Goal: Task Accomplishment & Management: Manage account settings

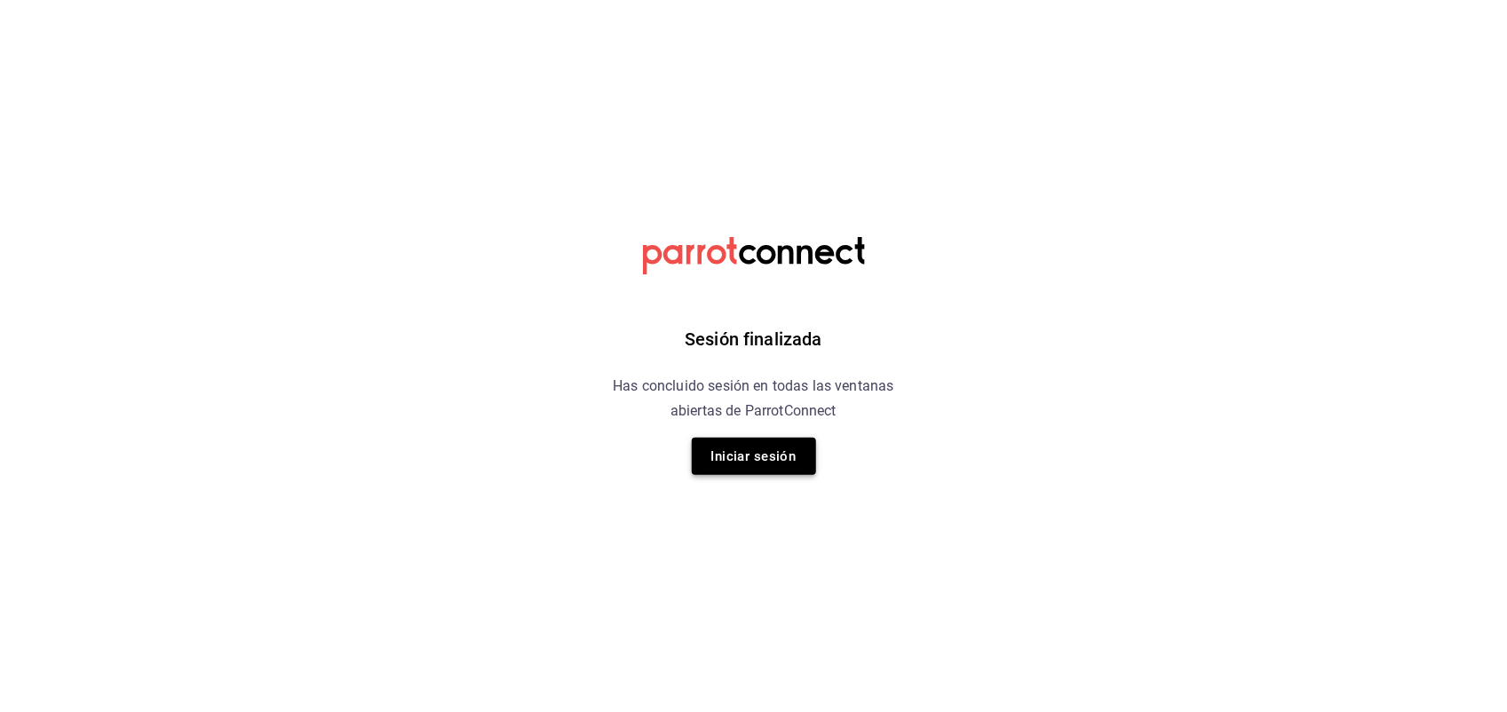
click at [726, 455] on button "Iniciar sesión" at bounding box center [754, 456] width 124 height 37
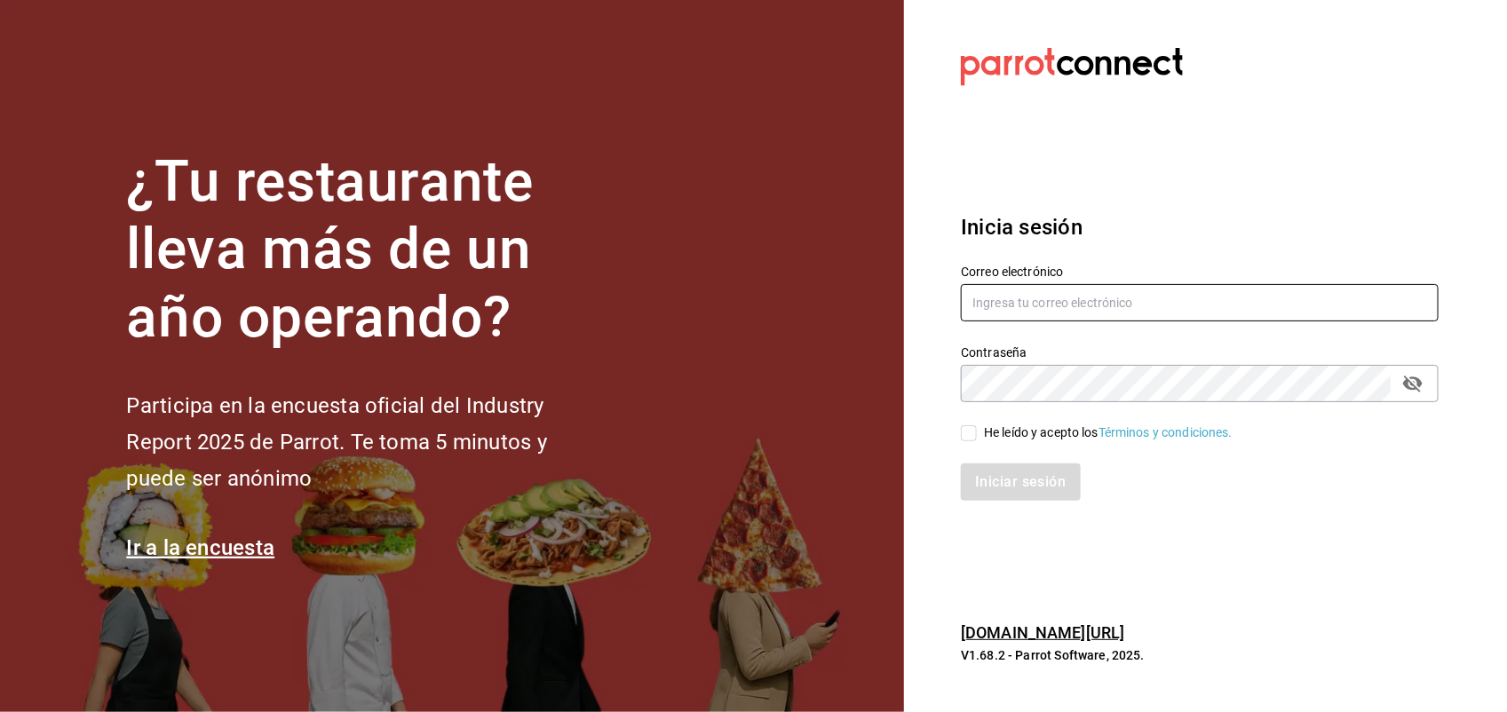
type input "multiuser@kenchys.com"
click at [969, 428] on input "He leído y acepto los Términos y condiciones." at bounding box center [969, 433] width 16 height 16
checkbox input "true"
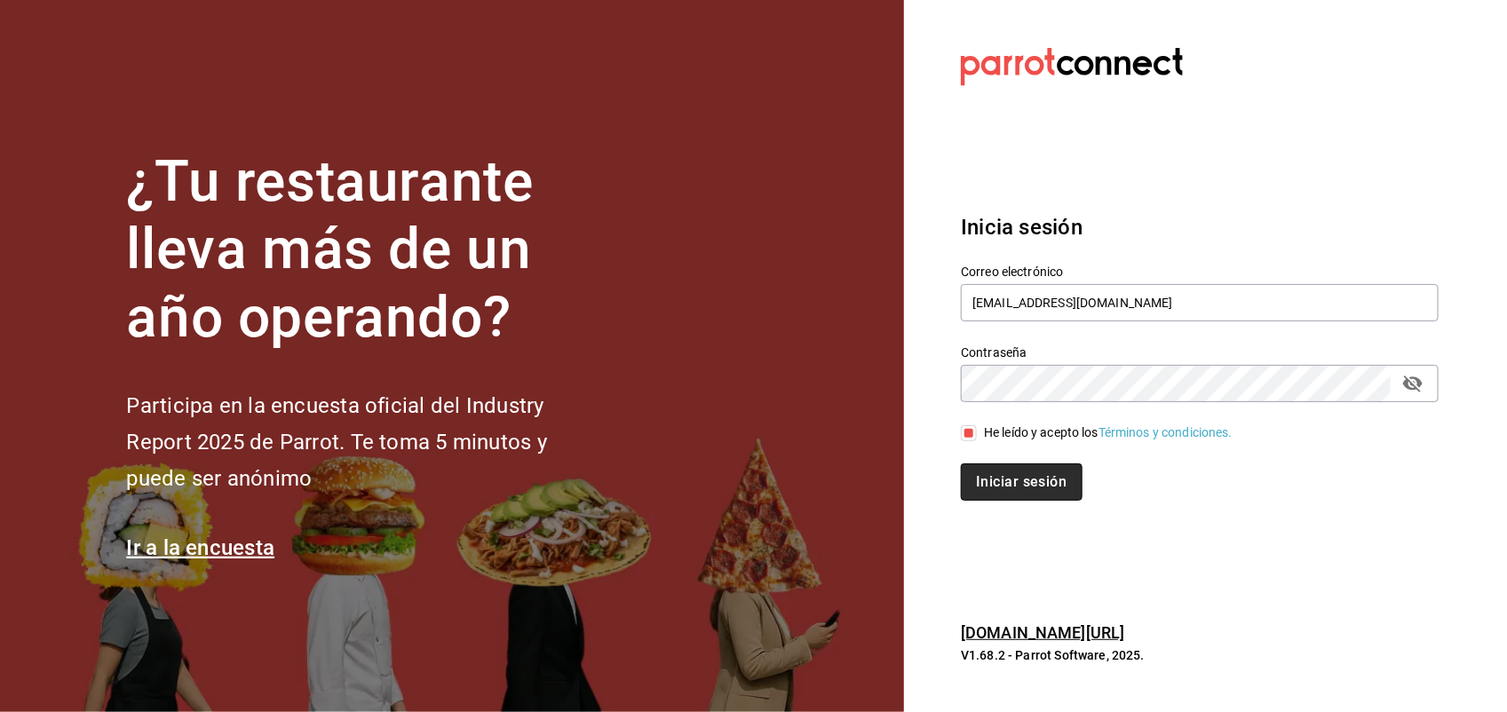
click at [1015, 494] on button "Iniciar sesión" at bounding box center [1021, 481] width 121 height 37
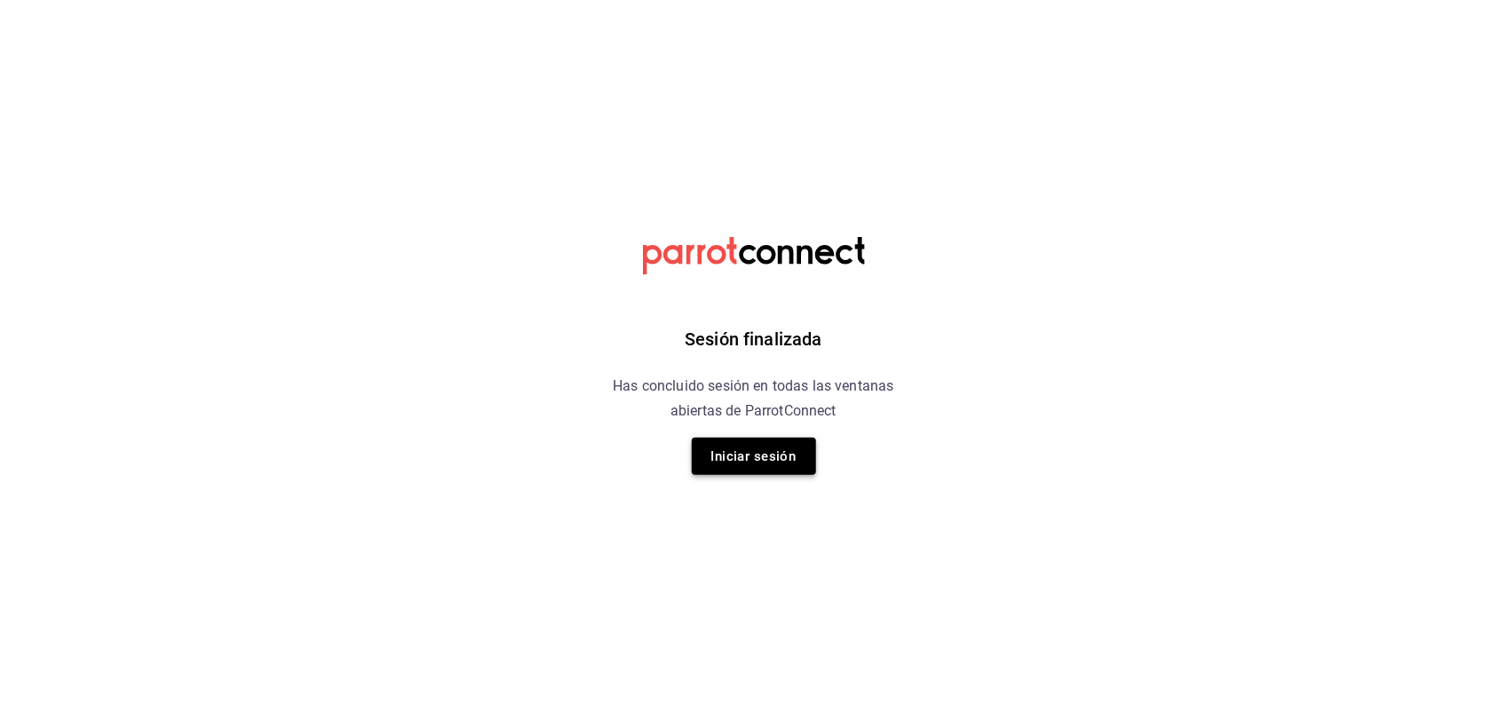
click at [762, 455] on button "Iniciar sesión" at bounding box center [754, 456] width 124 height 37
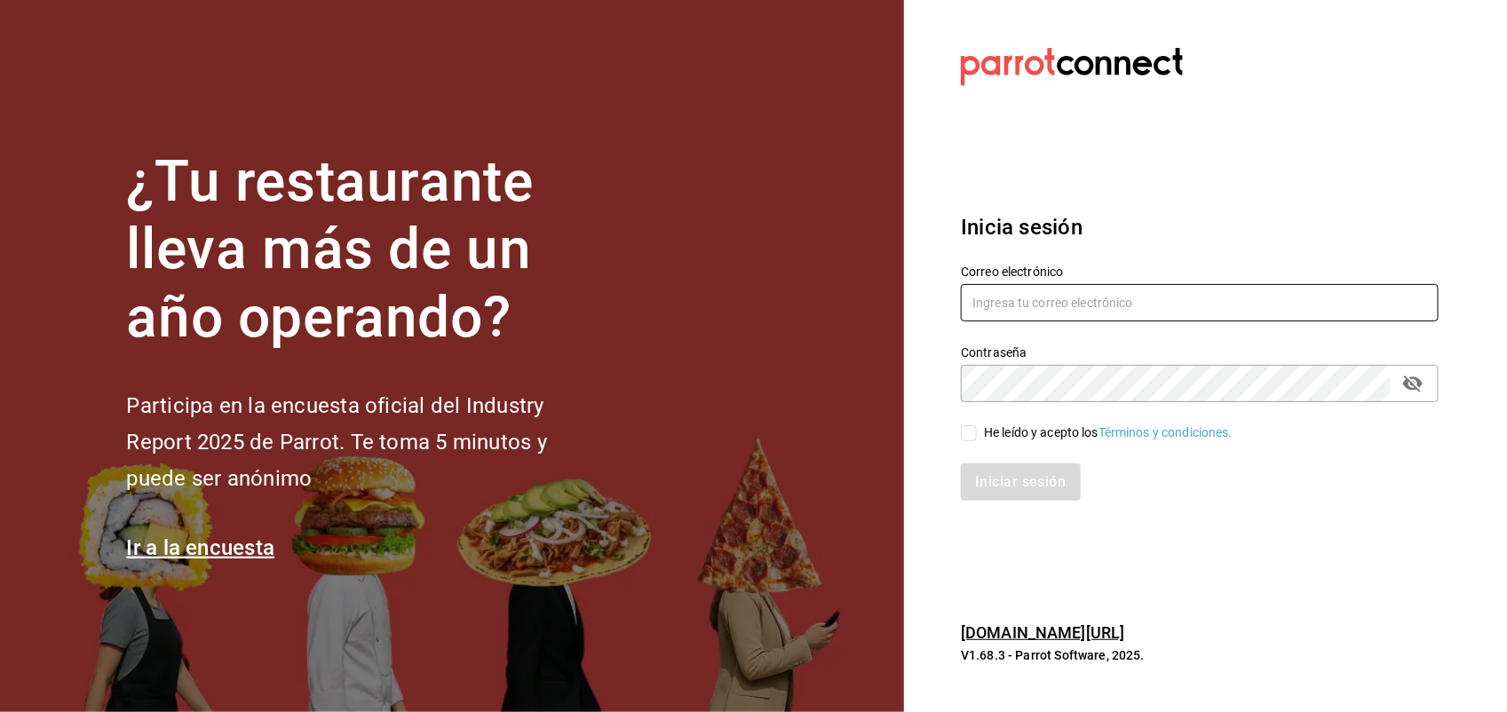
type input "multiuser@kenchys.com"
click at [978, 426] on span "He leído y acepto los Términos y condiciones." at bounding box center [1105, 433] width 256 height 19
click at [977, 426] on input "He leído y acepto los Términos y condiciones." at bounding box center [969, 433] width 16 height 16
checkbox input "true"
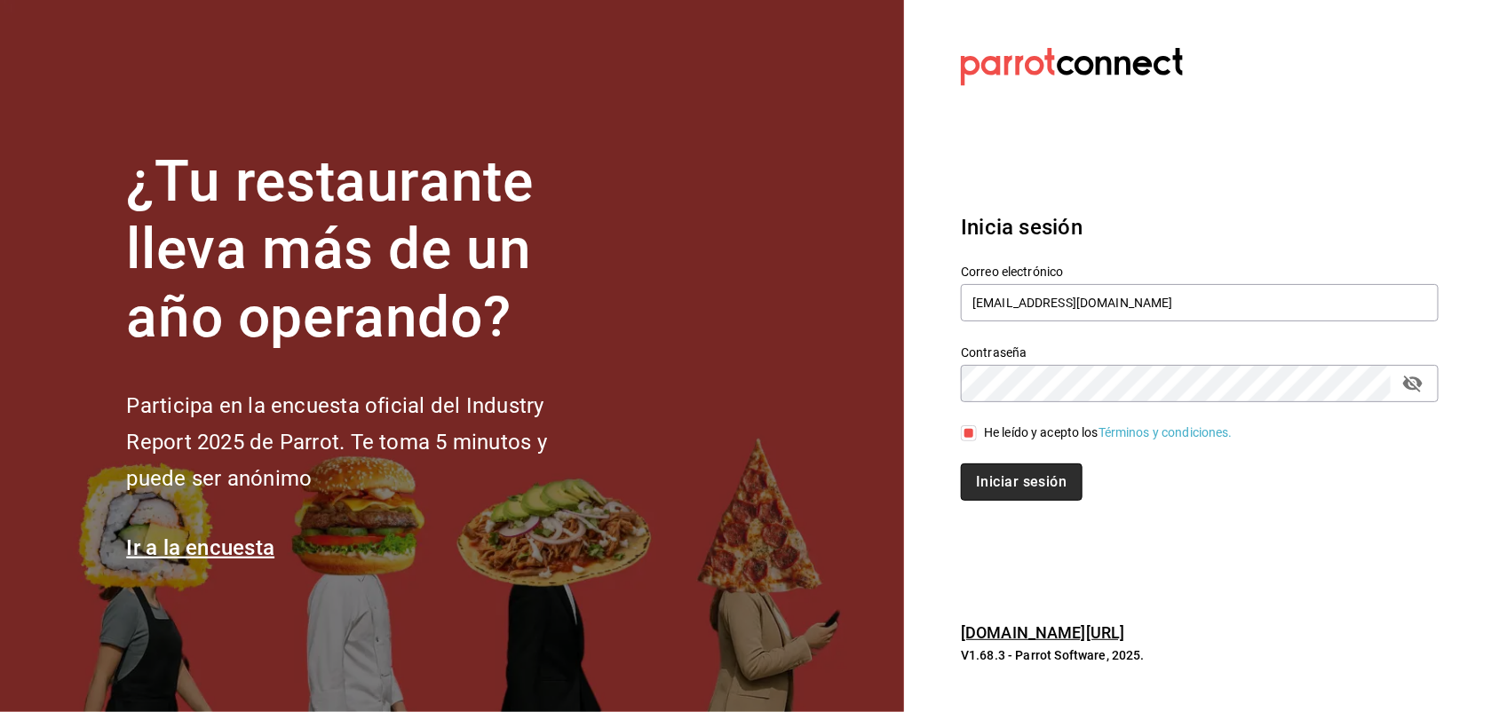
click at [1032, 488] on button "Iniciar sesión" at bounding box center [1021, 481] width 121 height 37
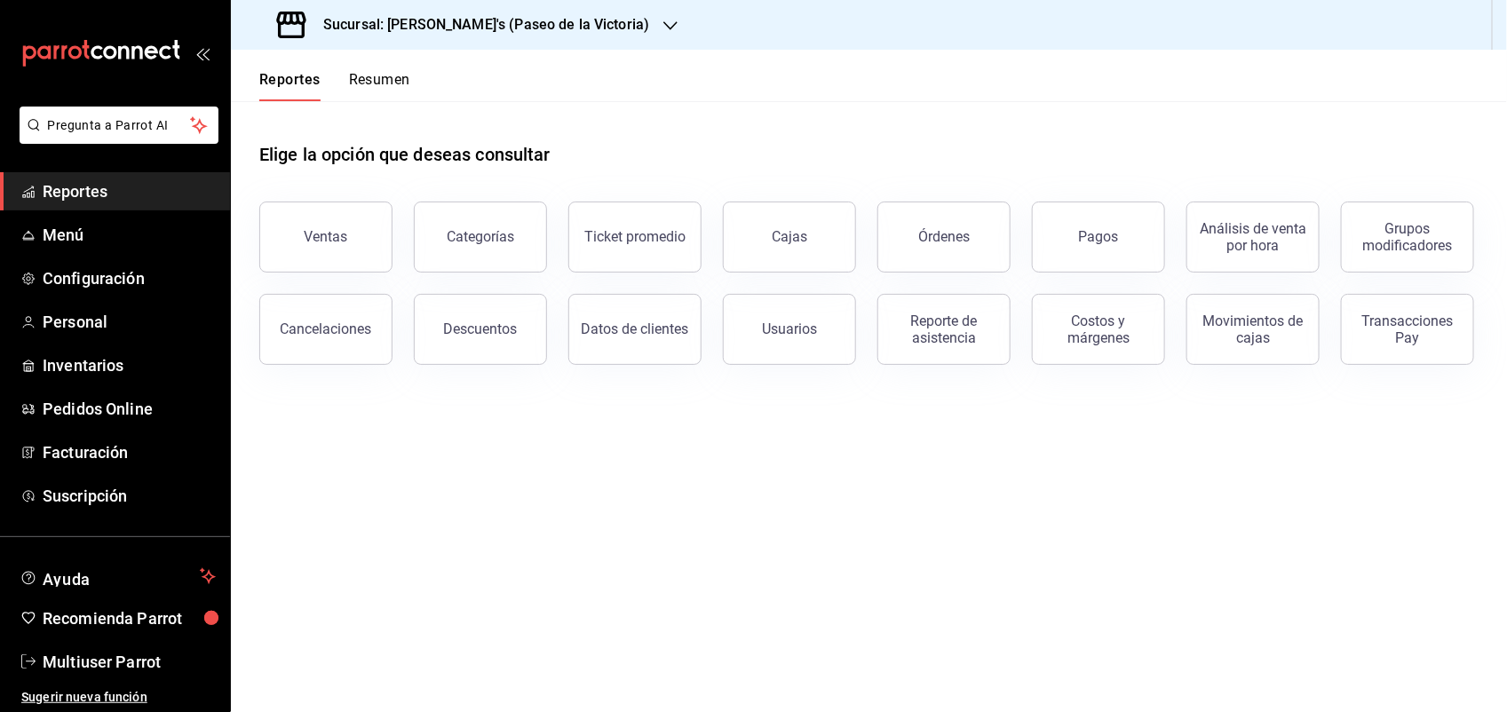
click at [663, 19] on icon "button" at bounding box center [670, 26] width 14 height 14
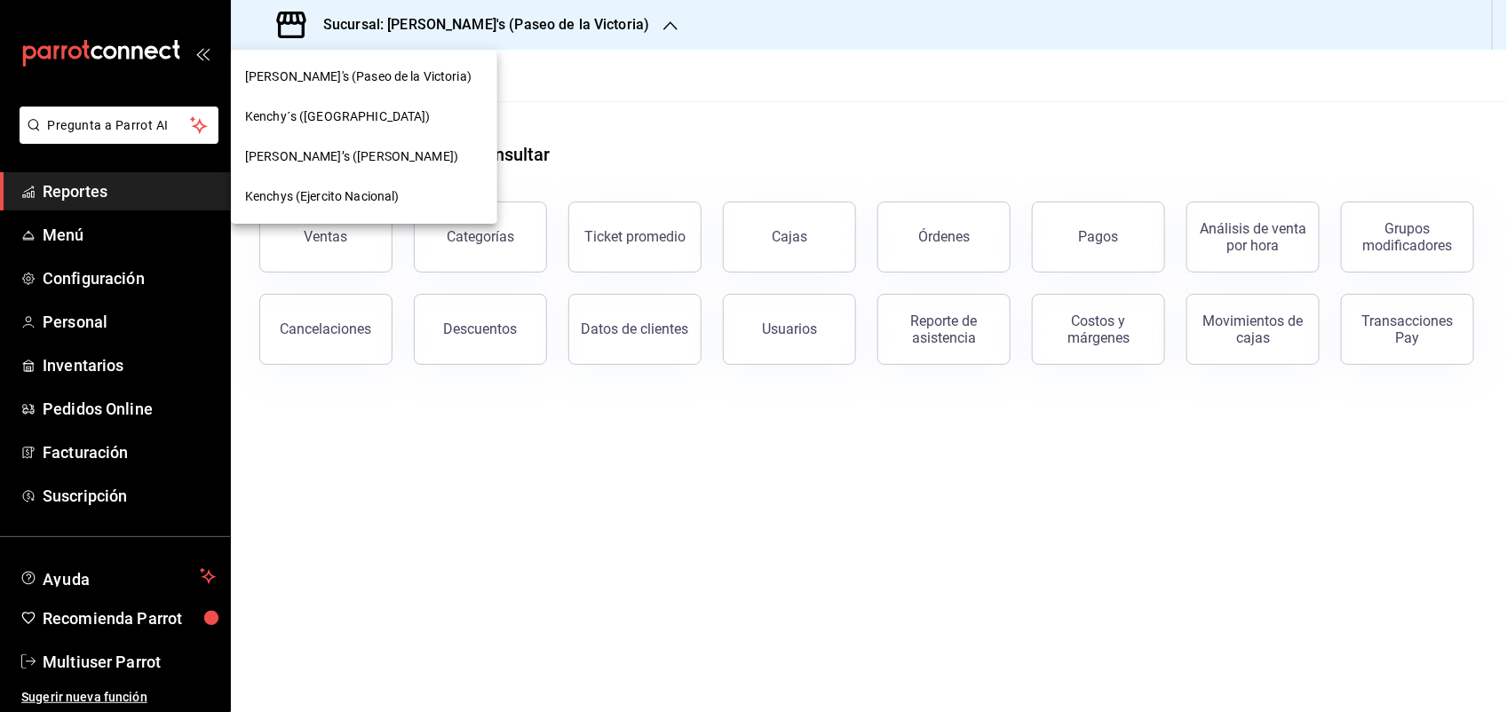
click at [440, 62] on div "Kenchy's (Paseo de la Victoria)" at bounding box center [364, 77] width 266 height 40
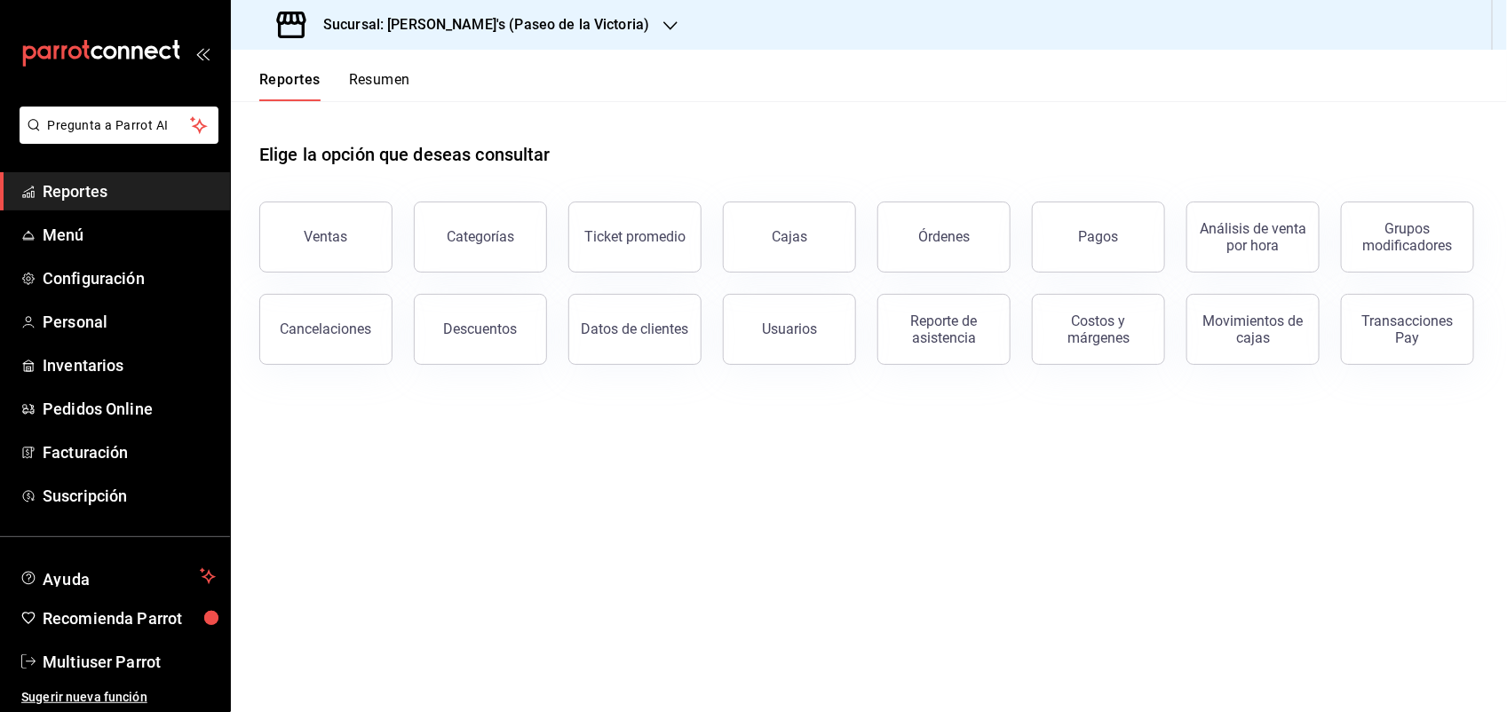
click at [118, 187] on span "Reportes" at bounding box center [129, 191] width 173 height 24
click at [397, 67] on div "Reportes Resumen" at bounding box center [320, 75] width 179 height 51
click at [391, 71] on button "Resumen" at bounding box center [379, 86] width 61 height 30
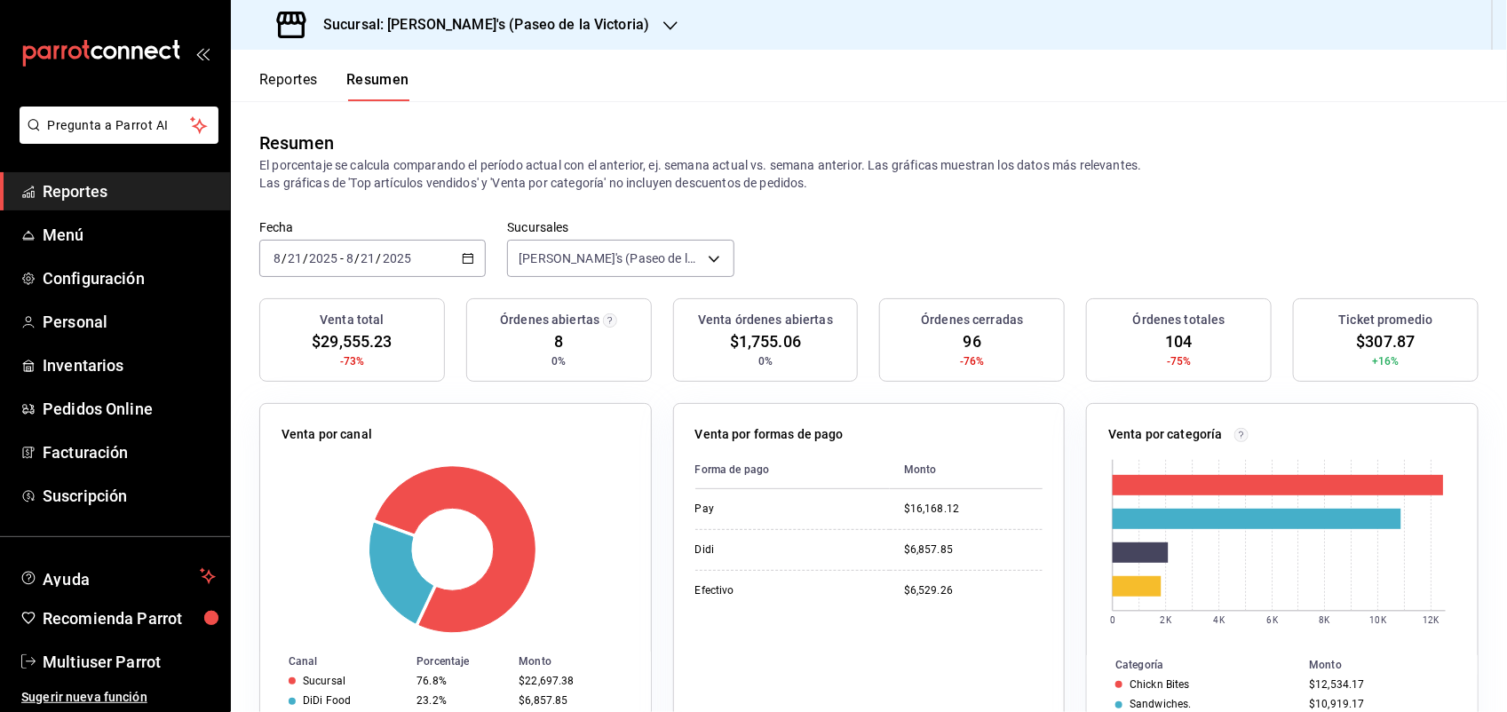
click at [309, 83] on button "Reportes" at bounding box center [288, 86] width 59 height 30
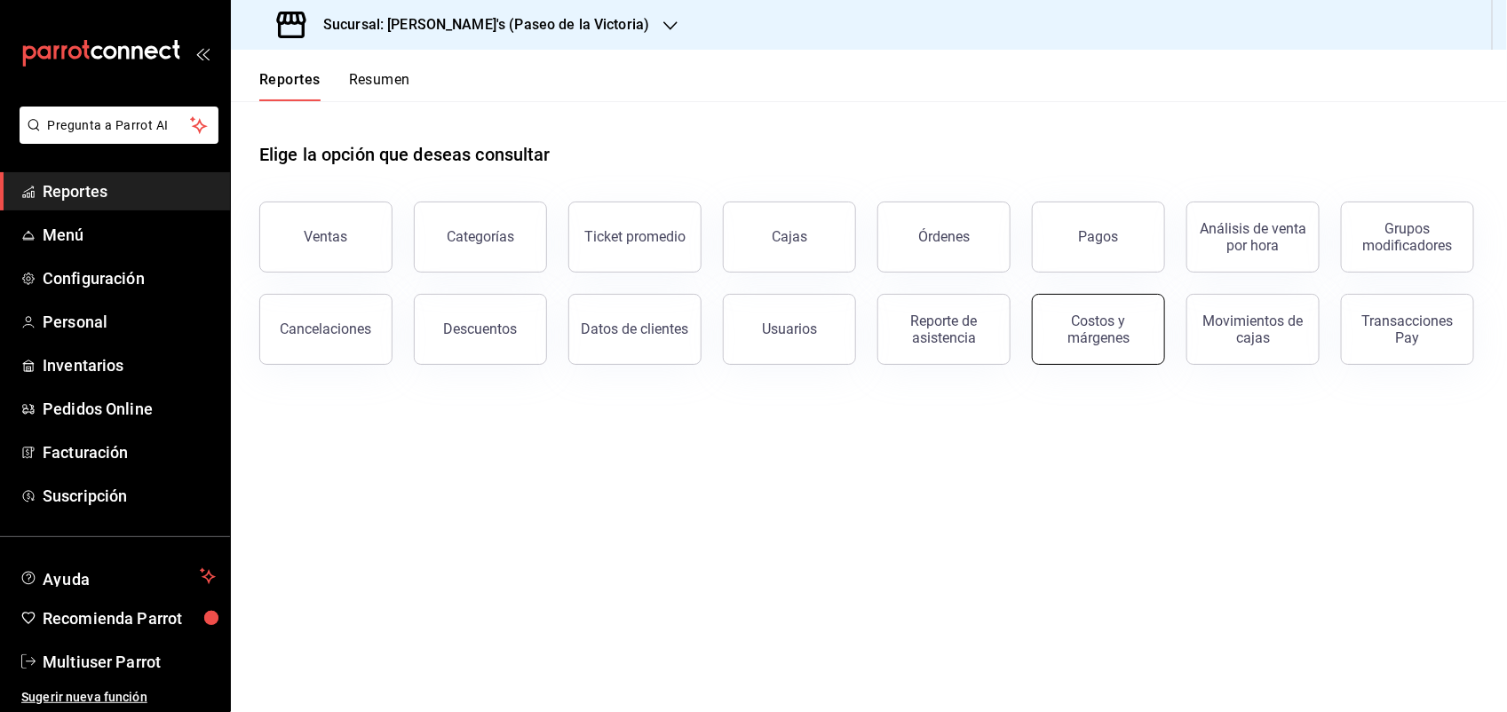
click at [1104, 325] on div "Costos y márgenes" at bounding box center [1098, 330] width 110 height 34
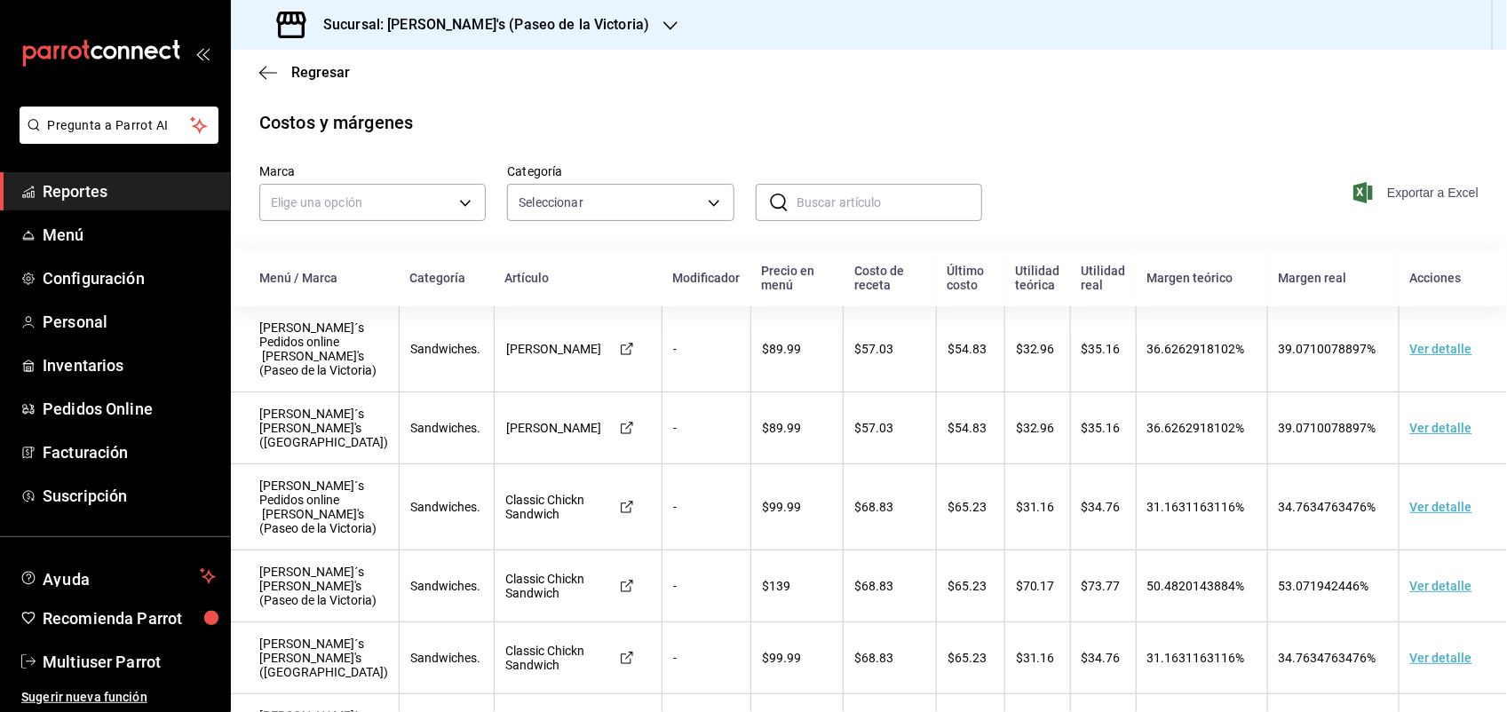
click at [1410, 186] on span "Exportar a Excel" at bounding box center [1418, 192] width 122 height 21
click at [400, 402] on td "Sandwiches." at bounding box center [447, 428] width 95 height 72
drag, startPoint x: 710, startPoint y: 346, endPoint x: 820, endPoint y: 357, distance: 109.7
click at [820, 357] on tr "Kenchy´s Pedidos online Kenchy's (Paseo de la Victoria) Sandwiches. Bobby Sandw…" at bounding box center [869, 349] width 1276 height 86
drag, startPoint x: 488, startPoint y: 337, endPoint x: 544, endPoint y: 358, distance: 59.5
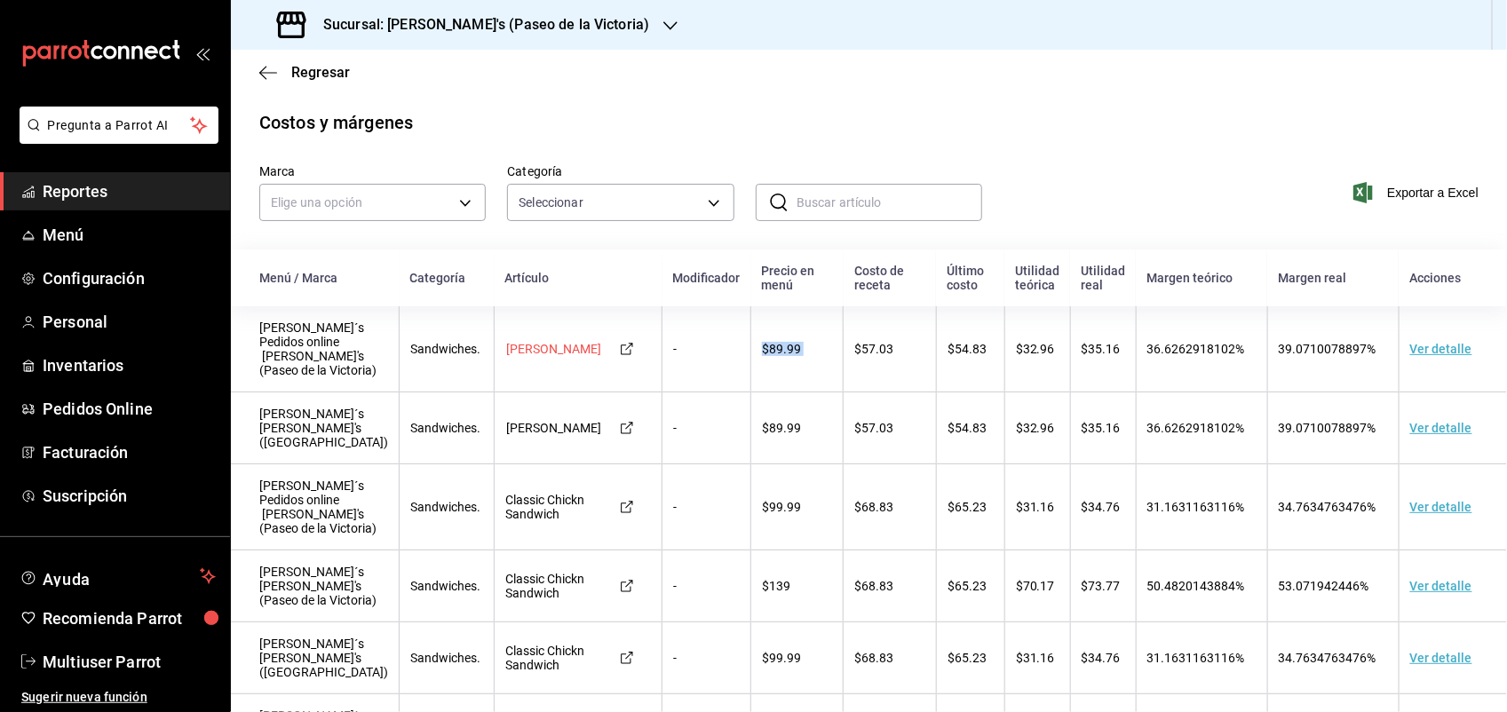
click at [544, 356] on div "[PERSON_NAME]" at bounding box center [553, 349] width 97 height 14
click at [663, 25] on icon "button" at bounding box center [670, 25] width 14 height 9
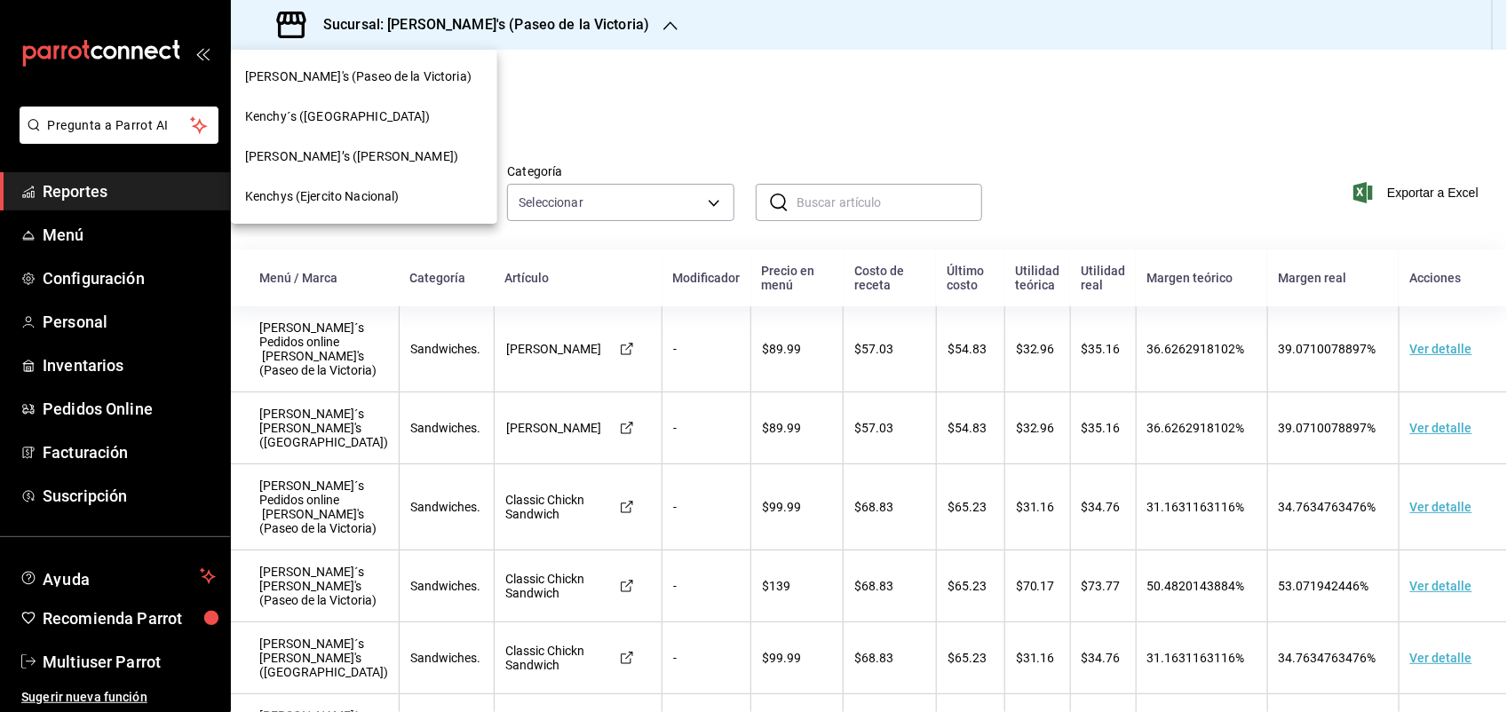
click at [604, 25] on div at bounding box center [753, 356] width 1507 height 712
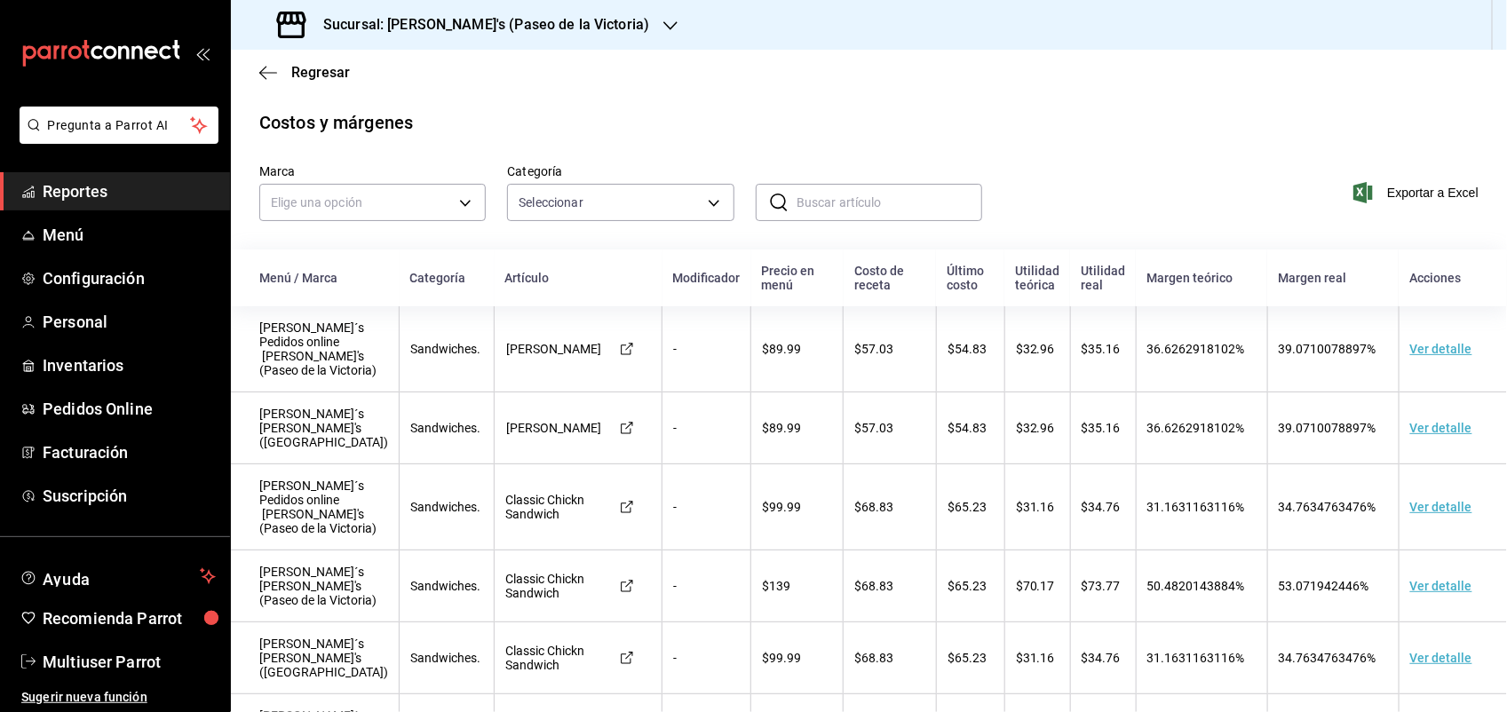
click at [148, 188] on span "Reportes" at bounding box center [129, 191] width 173 height 24
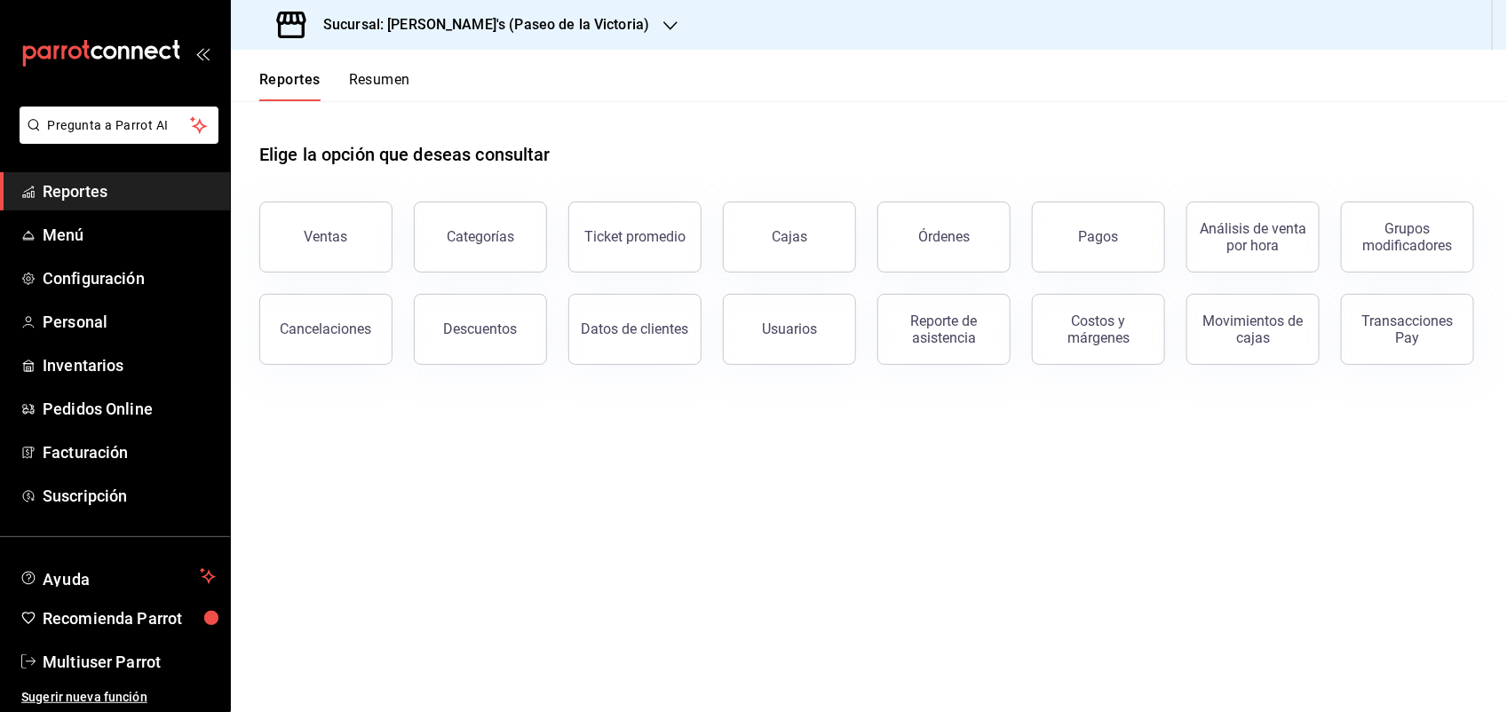
click at [663, 27] on icon "button" at bounding box center [670, 25] width 14 height 9
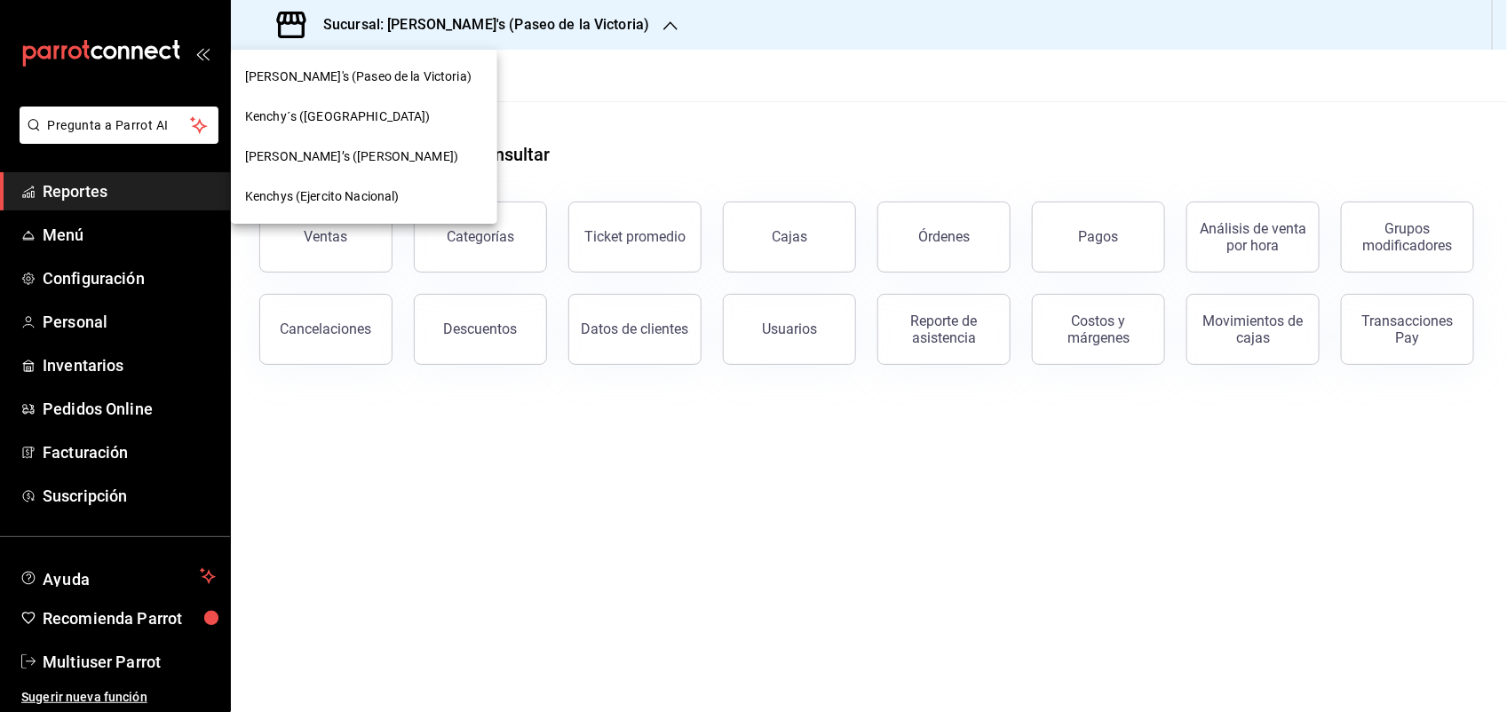
click at [422, 59] on div "Kenchy's (Paseo de la Victoria)" at bounding box center [364, 77] width 266 height 40
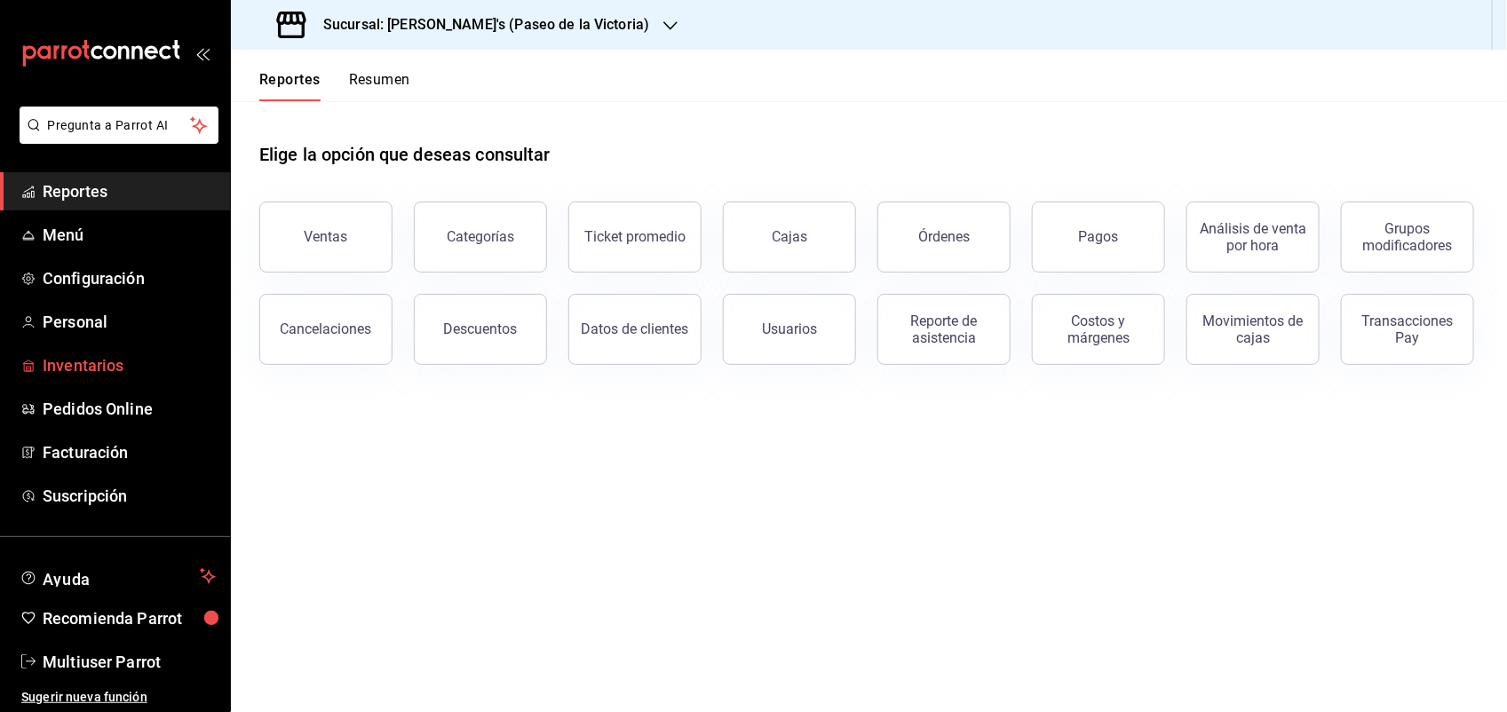
click at [117, 371] on span "Inventarios" at bounding box center [129, 365] width 173 height 24
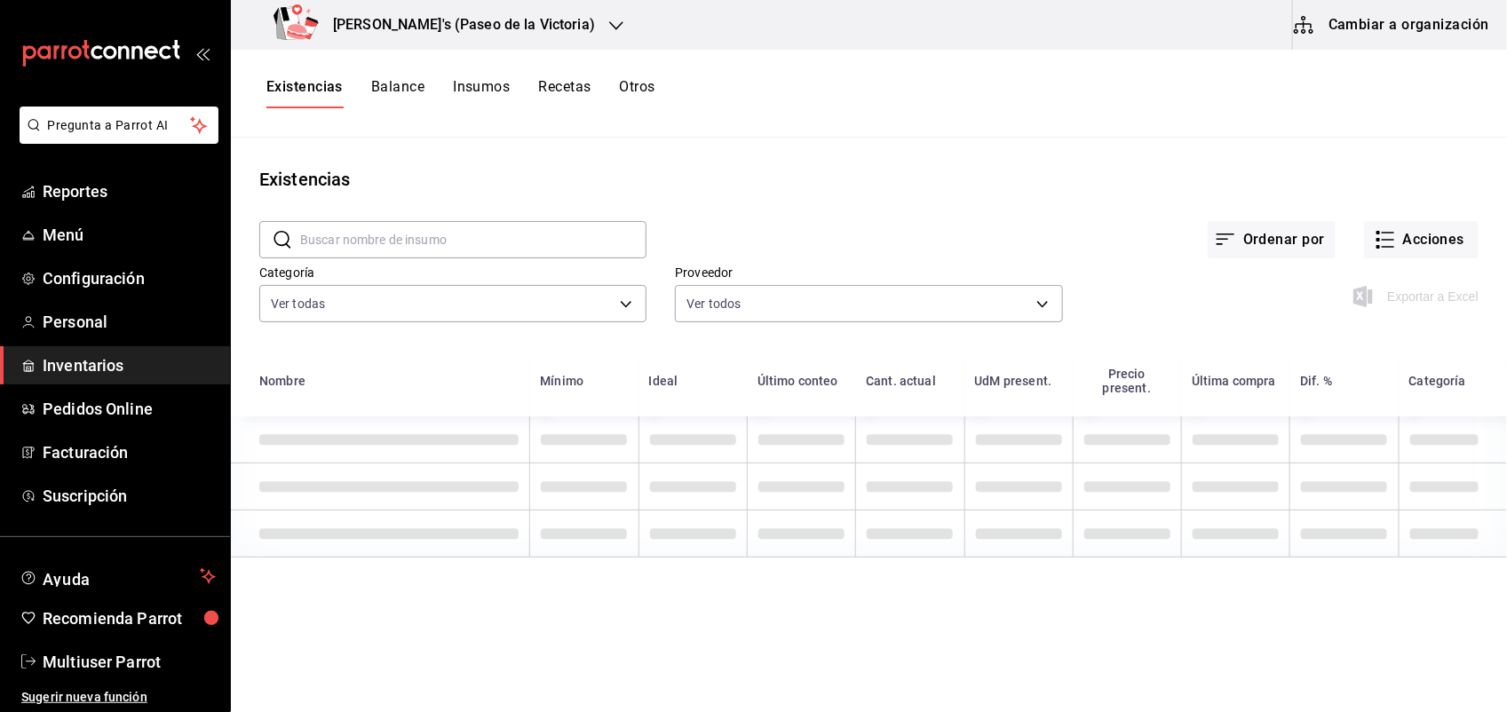
click at [1440, 28] on button "Cambiar a organización" at bounding box center [1393, 25] width 200 height 50
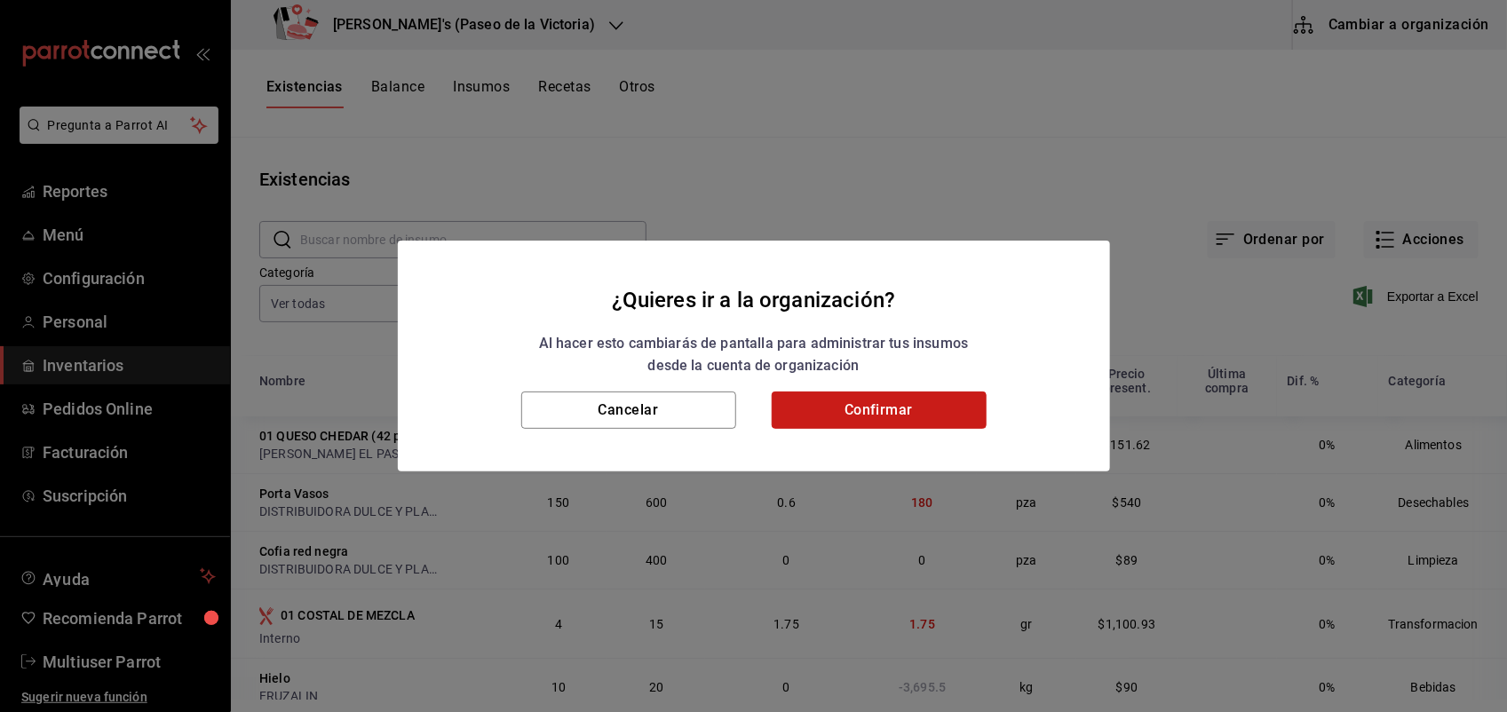
click at [954, 413] on button "Confirmar" at bounding box center [879, 410] width 215 height 37
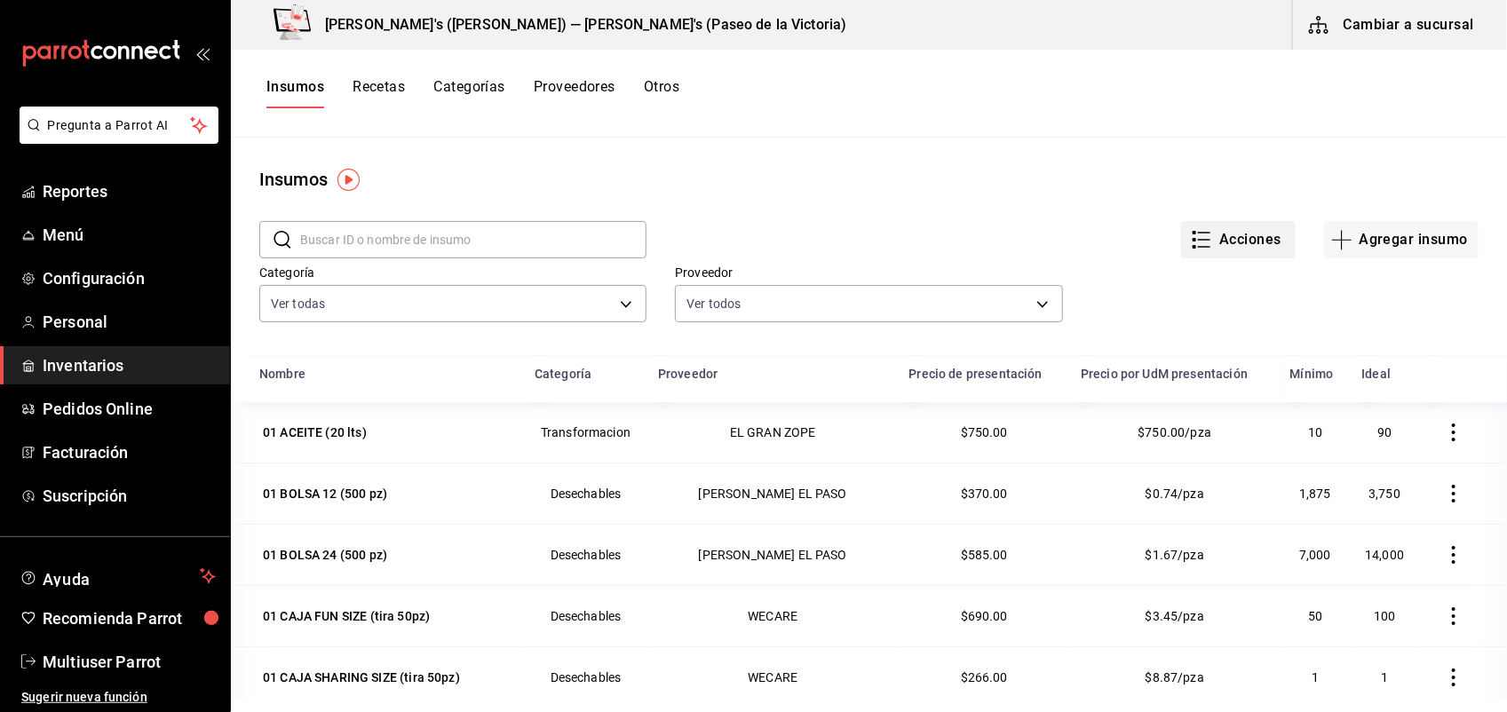
click at [1223, 245] on button "Acciones" at bounding box center [1238, 239] width 115 height 37
click at [1160, 269] on span "Exportar lista de insumos" at bounding box center [1183, 264] width 139 height 14
click at [393, 83] on button "Recetas" at bounding box center [378, 93] width 52 height 30
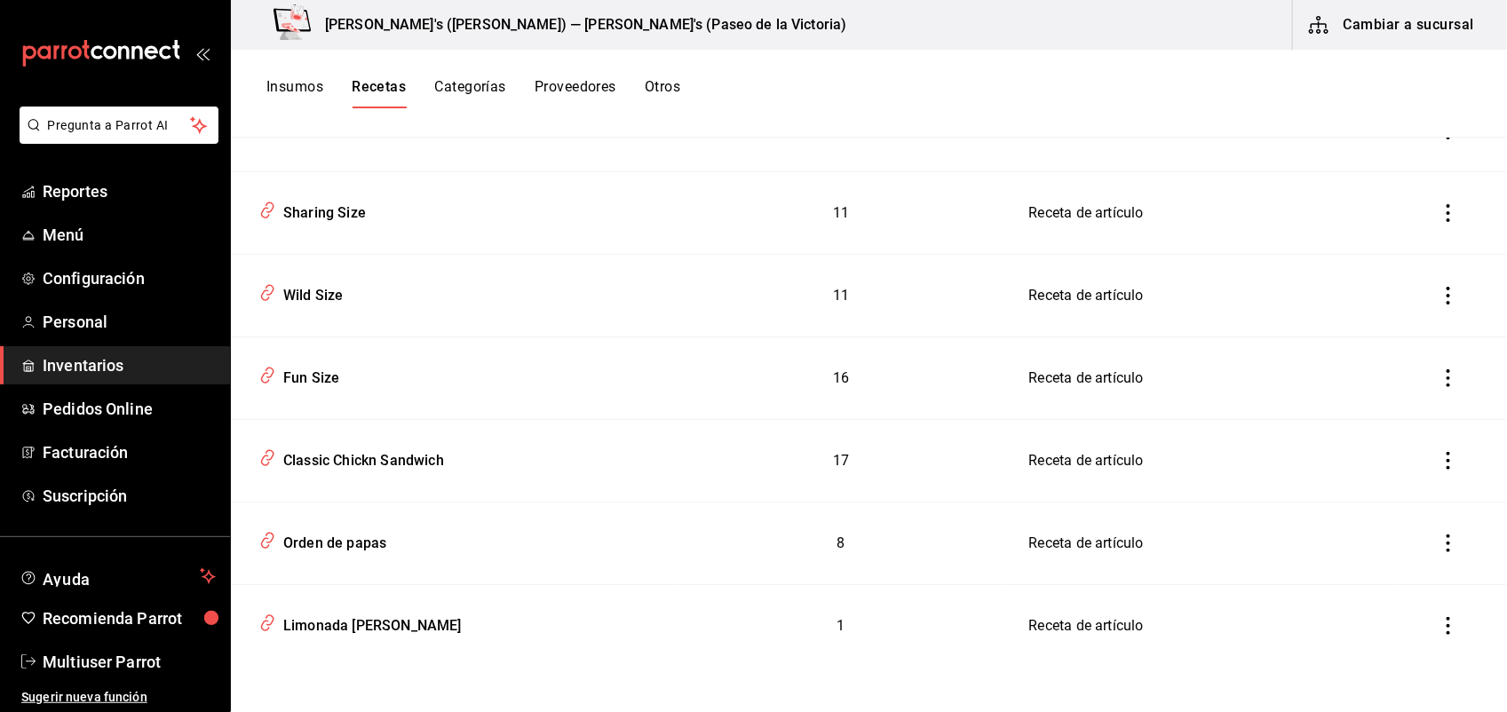
scroll to position [875, 0]
click at [317, 369] on div "Fun Size" at bounding box center [307, 373] width 63 height 28
type input "Fun Size"
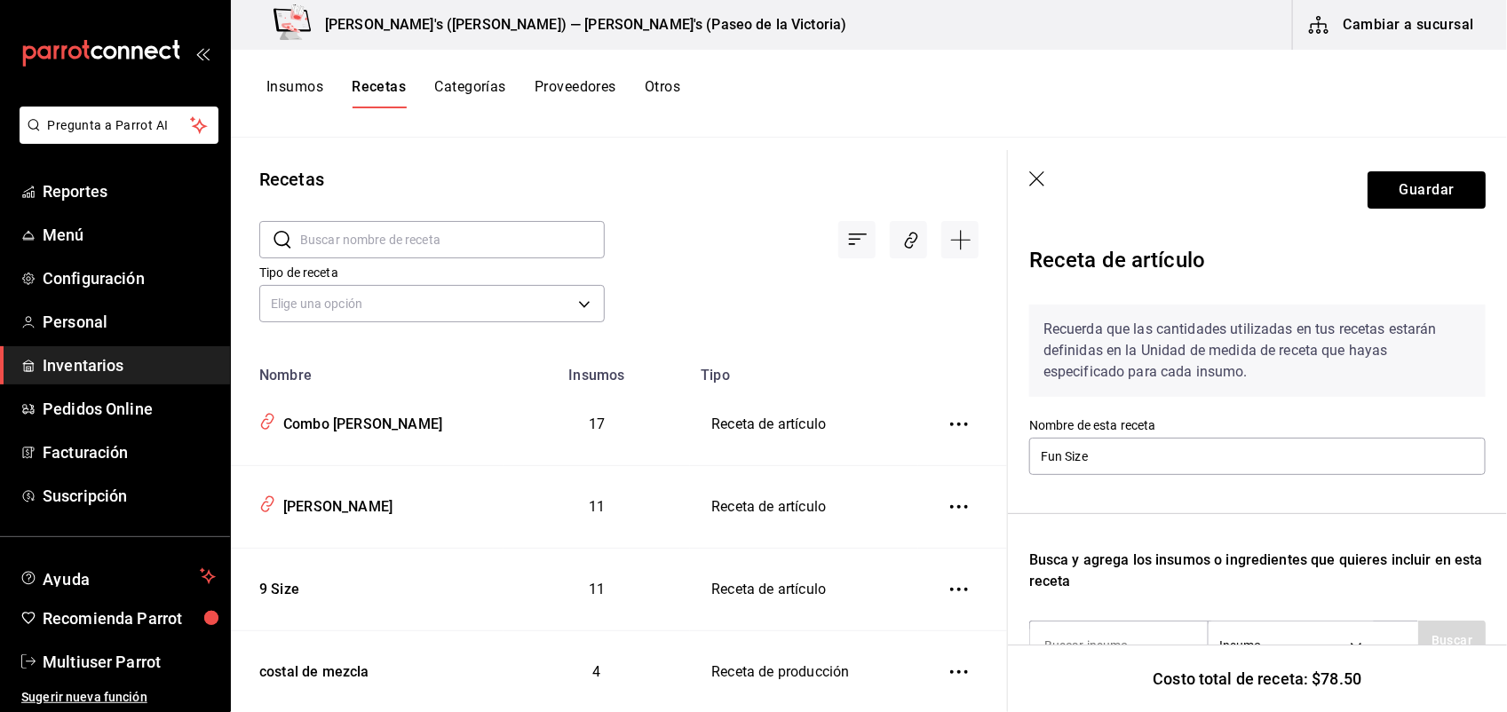
click at [503, 241] on input "text" at bounding box center [452, 240] width 305 height 36
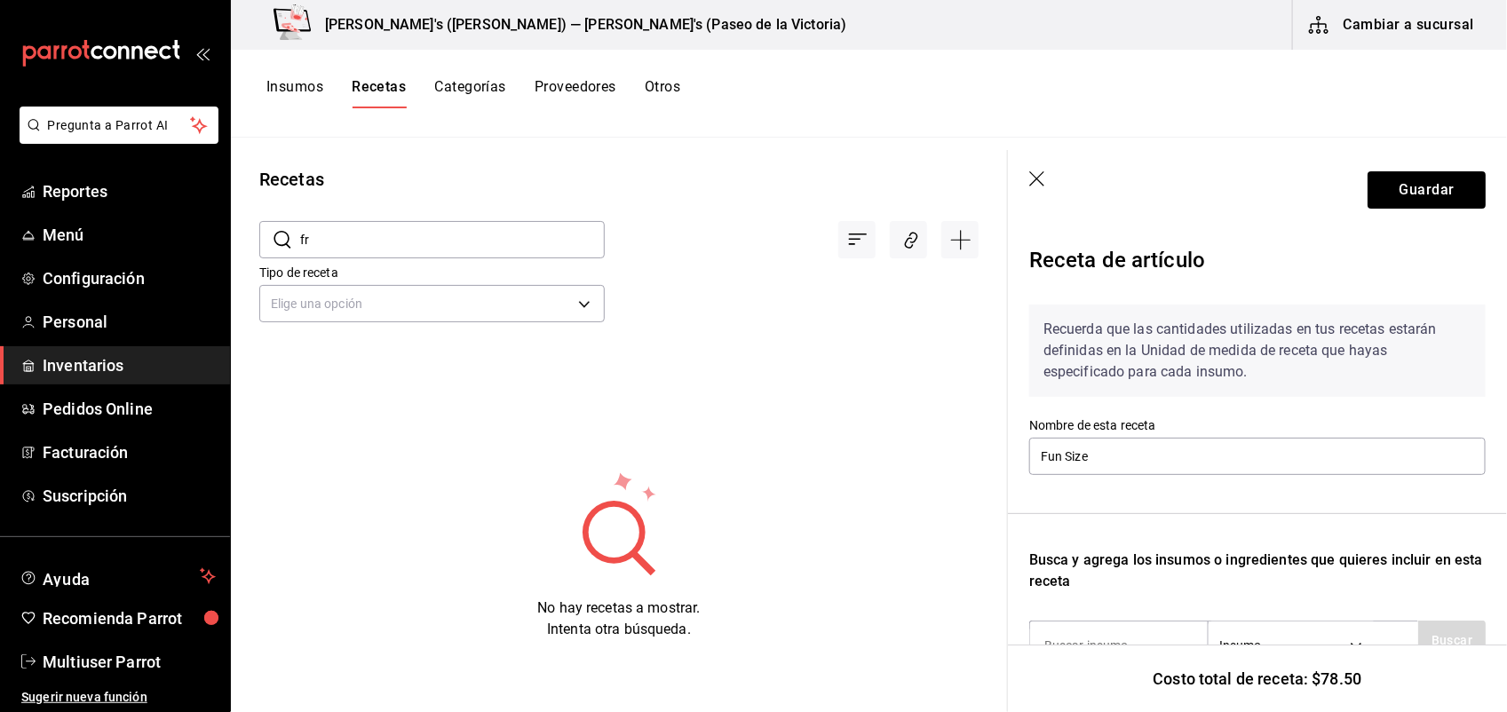
type input "f"
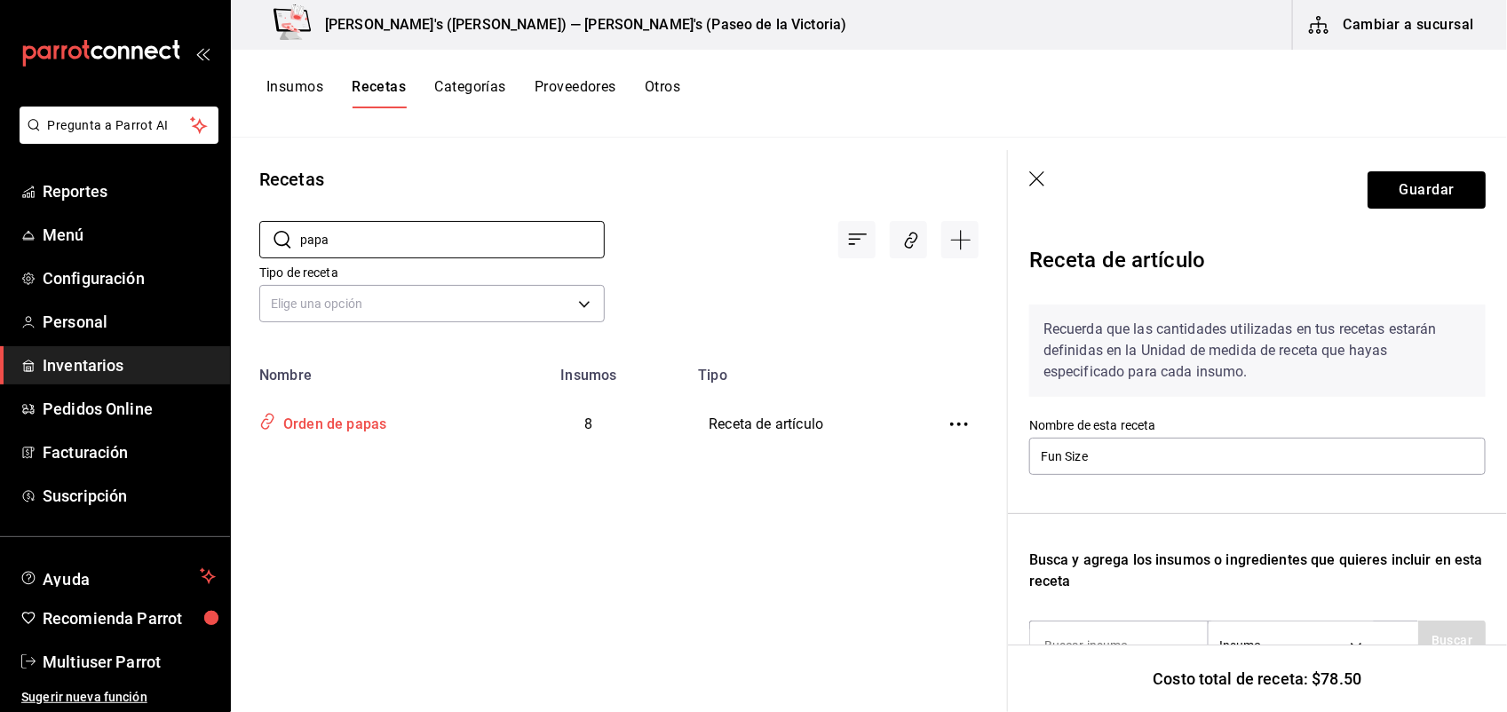
type input "papa"
click at [365, 414] on div "Orden de papas" at bounding box center [331, 422] width 110 height 28
type input "Orden de papas"
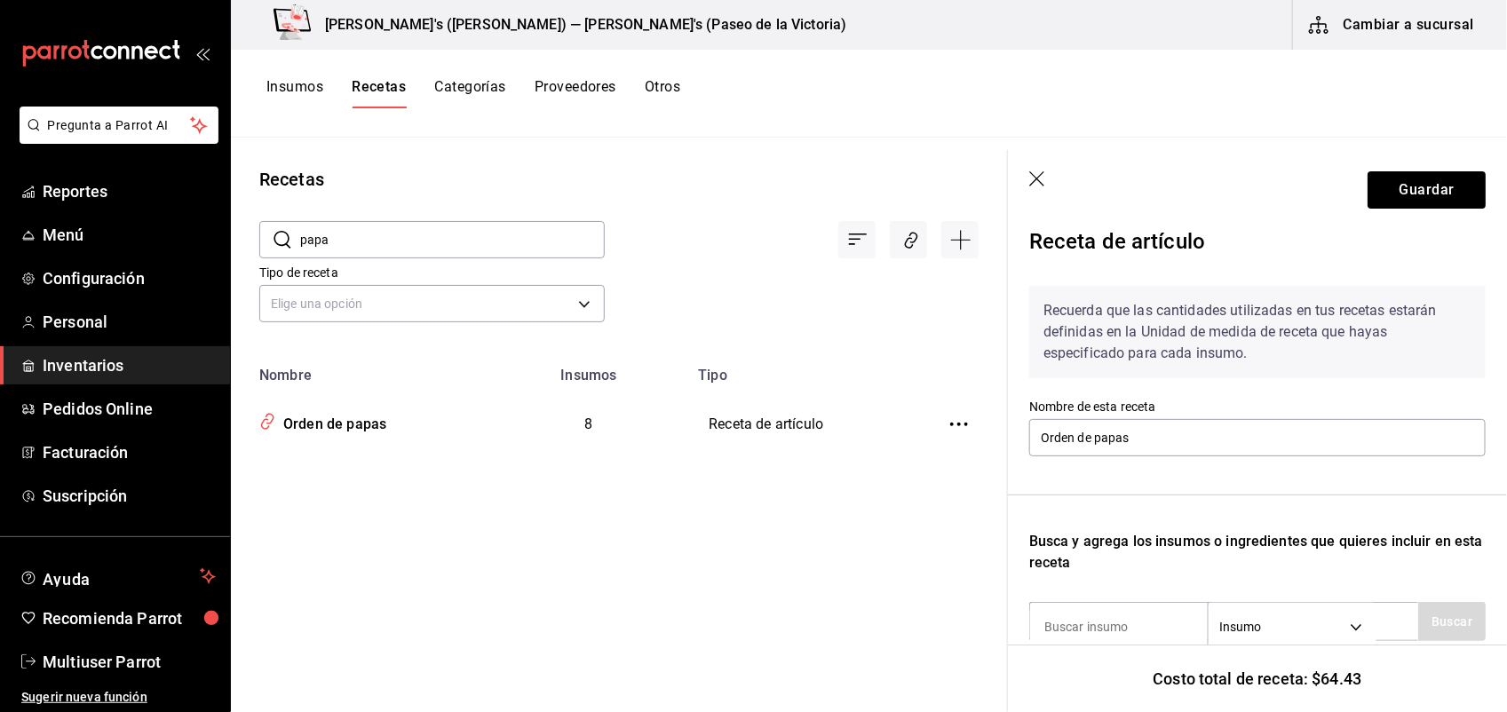
scroll to position [10, 0]
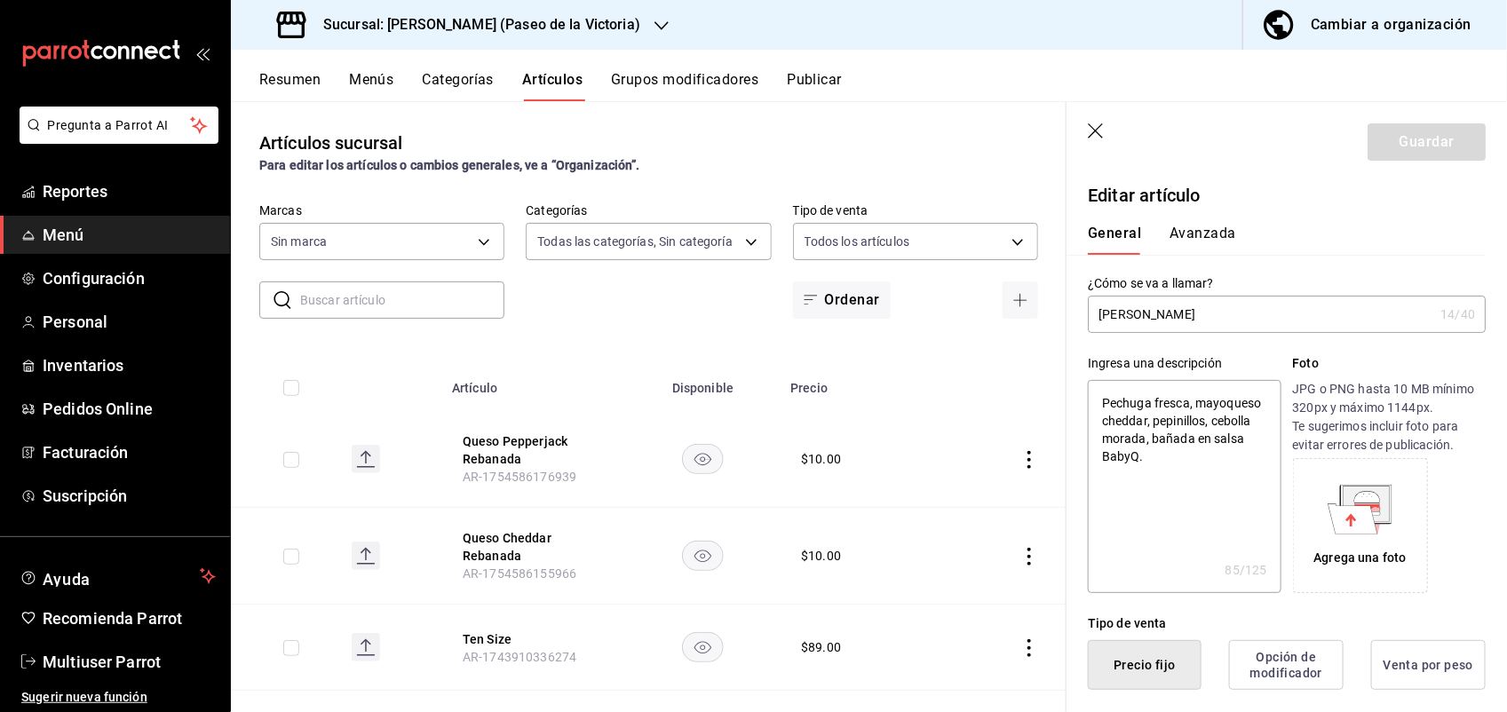
type input "d6aad96f-1ae5-41a8-b509-90ac1cc433e3,4d164045-fbde-47cc-ab77-b21f1e421eae,38816…"
type input "802a6c8e-12c6-4e75-ac23-cd84ee4663c1"
type textarea "x"
type input "$89.99"
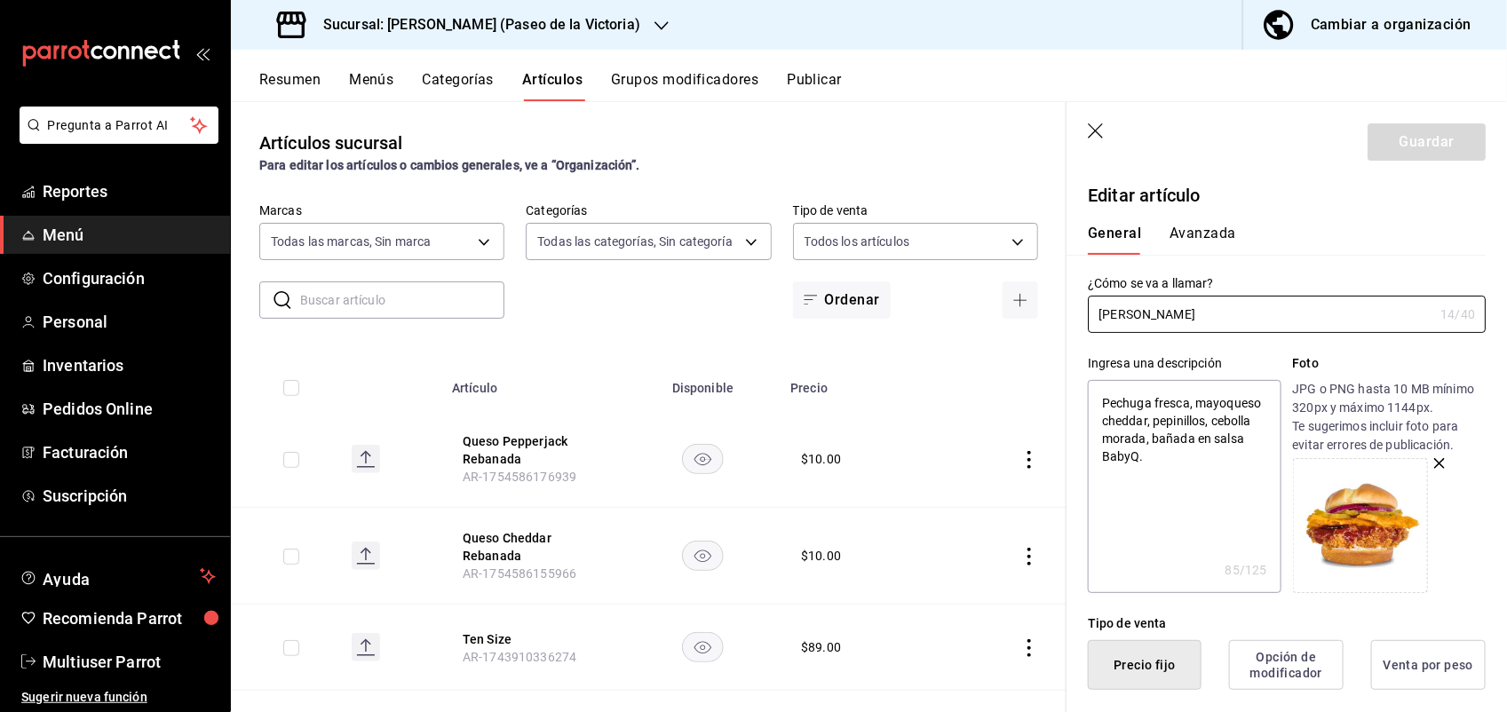
type textarea "x"
